Goal: Check status: Check status

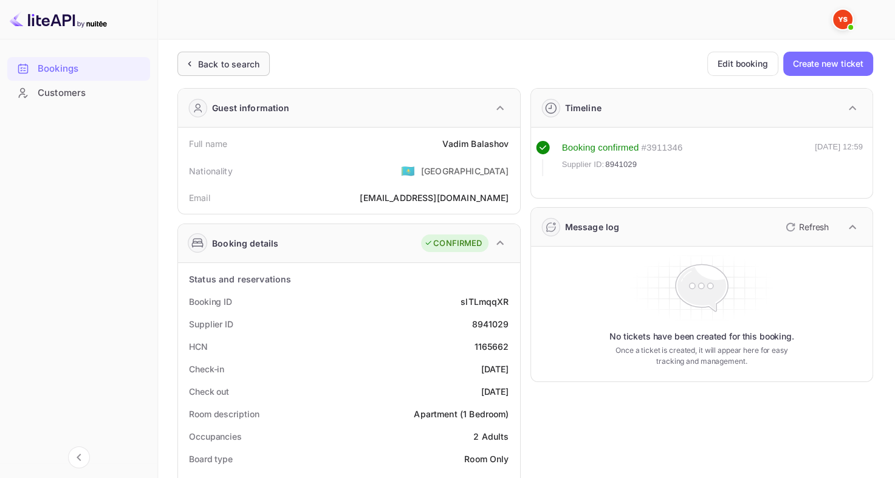
click at [259, 66] on div "Back to search" at bounding box center [223, 64] width 92 height 24
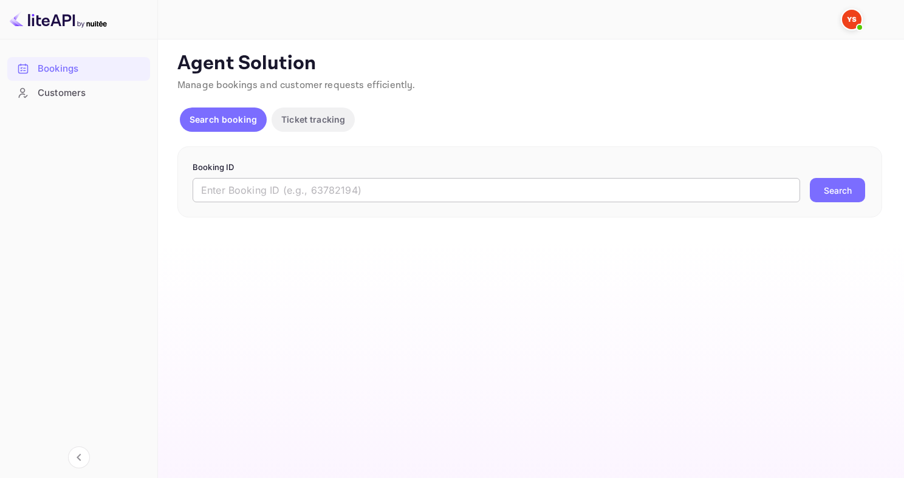
click at [316, 187] on input "text" at bounding box center [496, 190] width 607 height 24
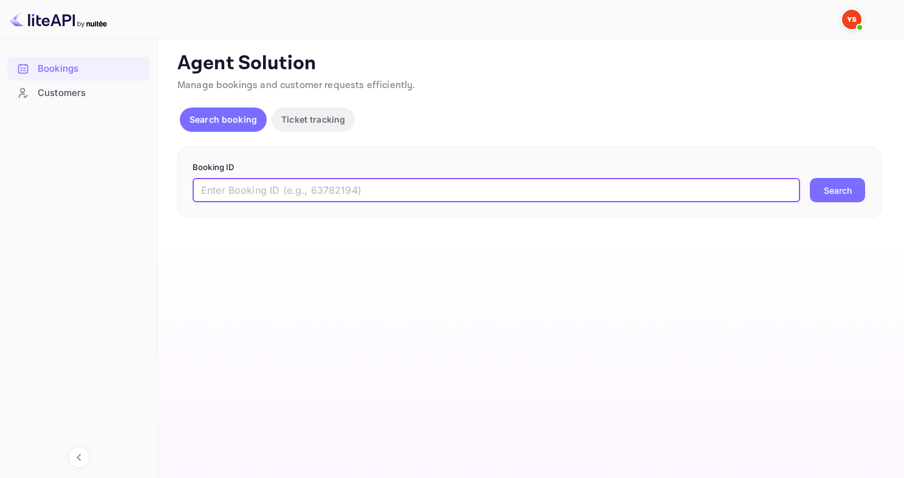
paste input "9455152"
type input "9455152"
click at [810, 178] on button "Search" at bounding box center [837, 190] width 55 height 24
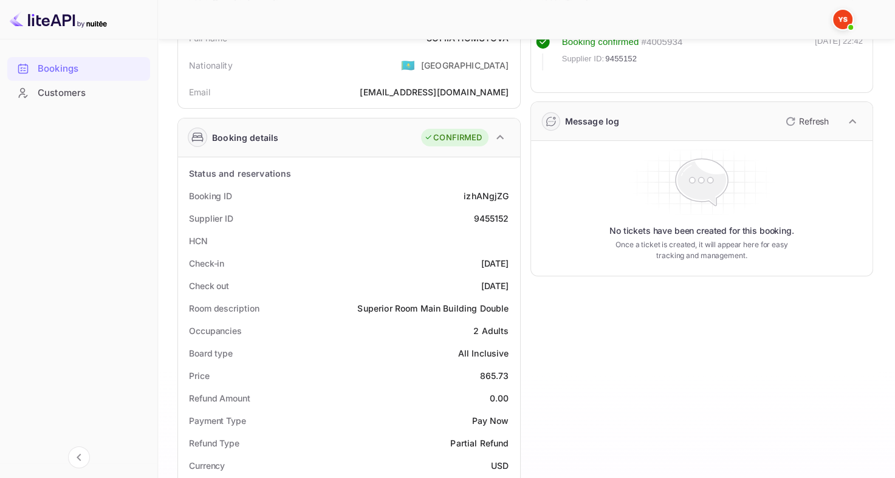
scroll to position [106, 0]
drag, startPoint x: 475, startPoint y: 371, endPoint x: 513, endPoint y: 374, distance: 37.8
click at [513, 374] on div "Price 865.73" at bounding box center [349, 375] width 332 height 22
copy div "865.73"
